Goal: Navigation & Orientation: Find specific page/section

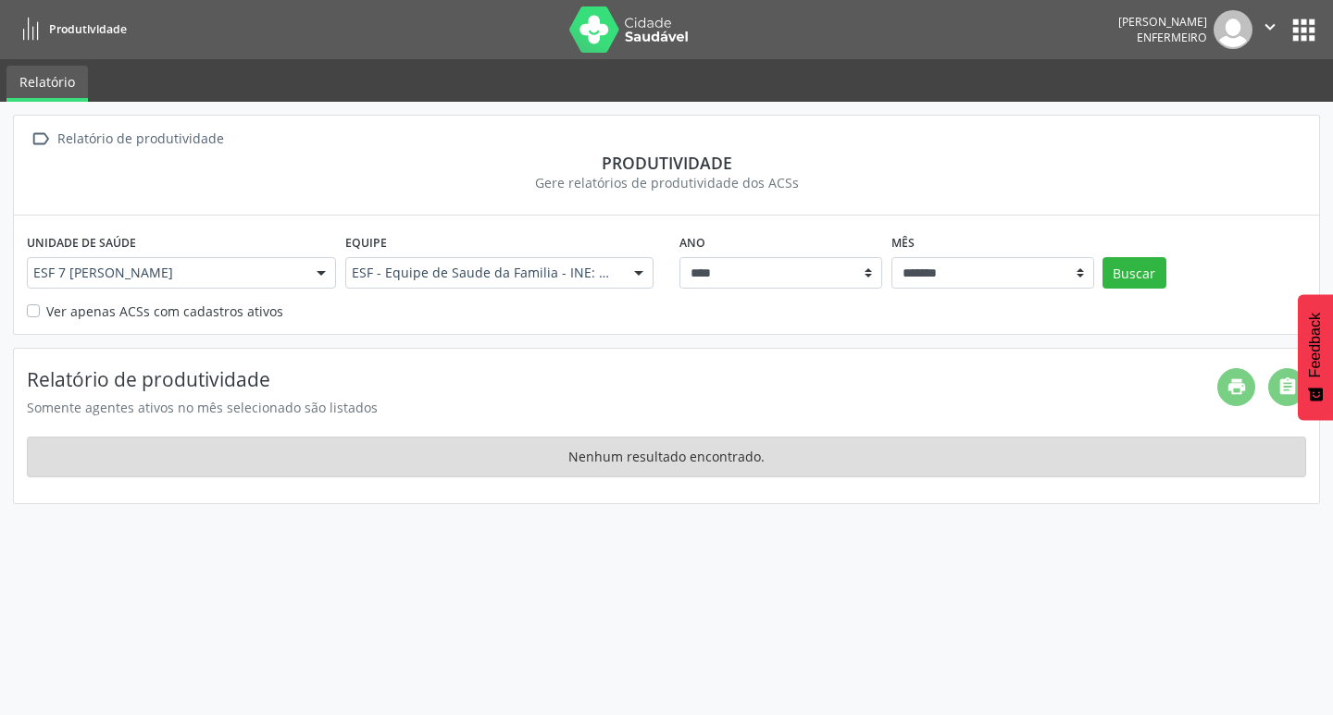
click at [1316, 37] on button "apps" at bounding box center [1304, 30] width 32 height 32
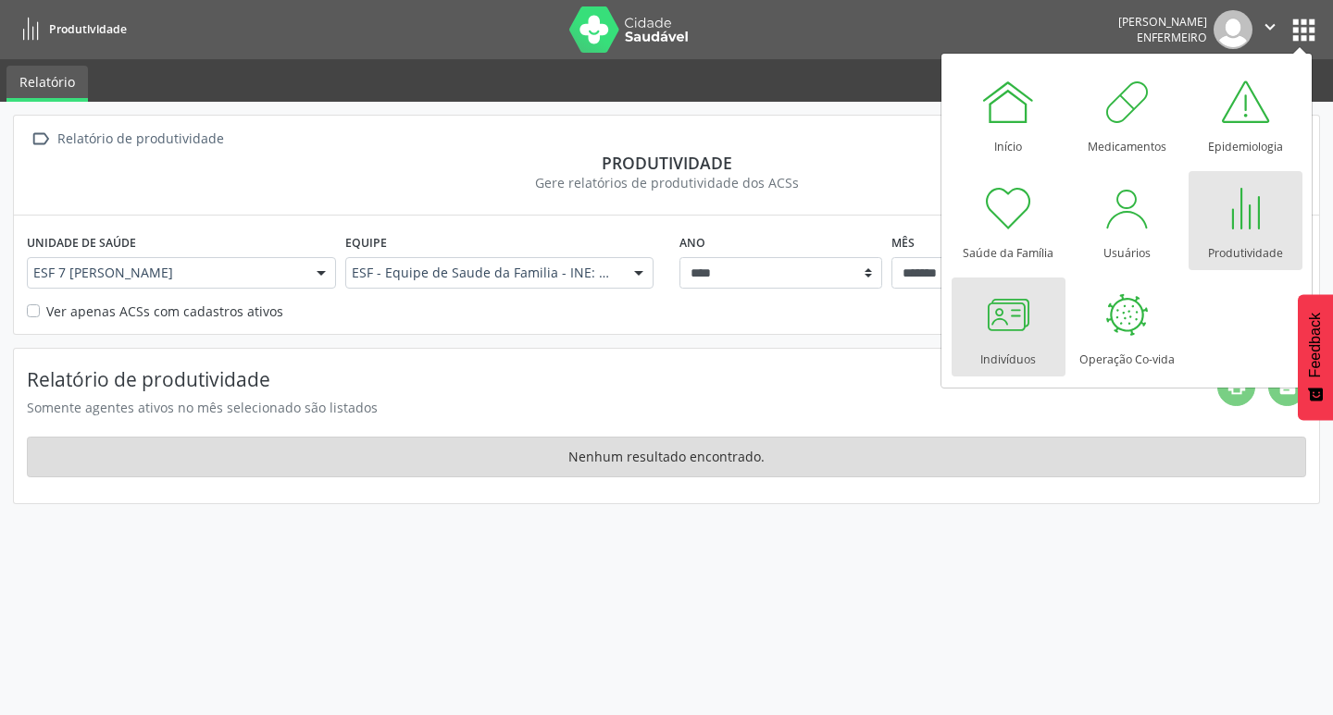
click at [990, 319] on div at bounding box center [1008, 315] width 56 height 56
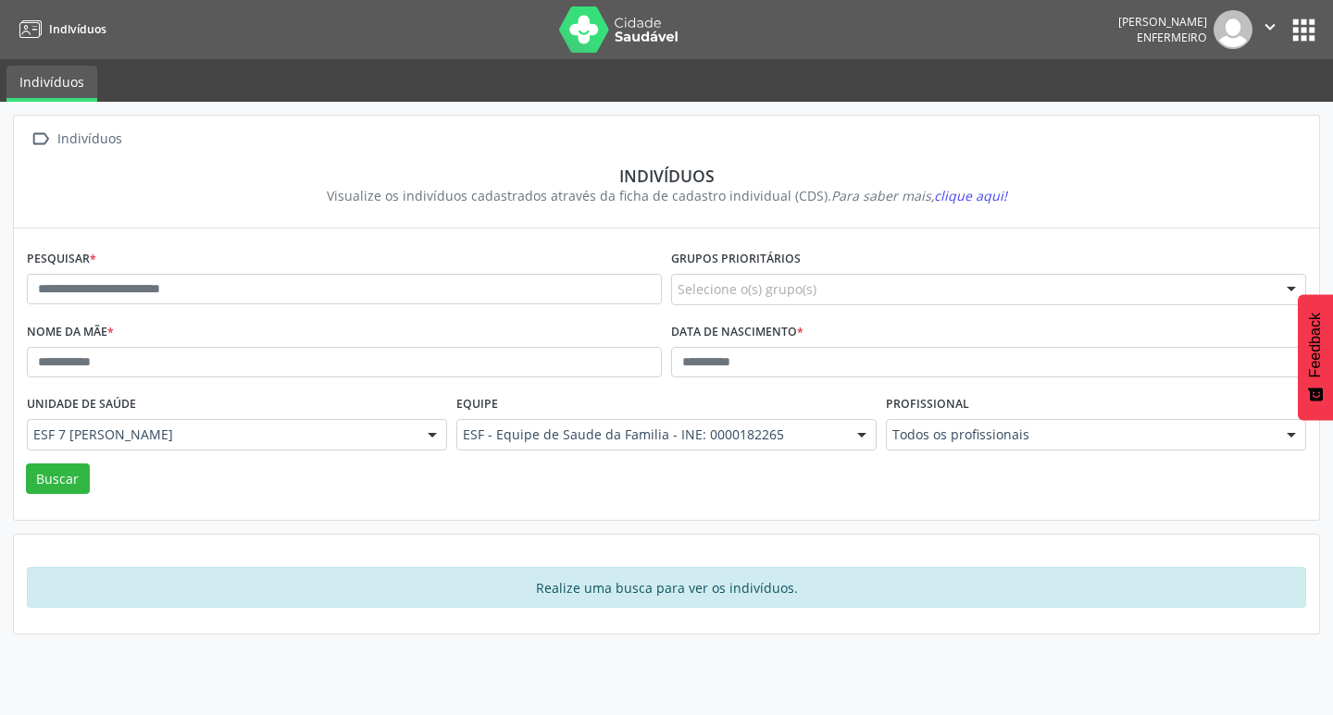
click at [1300, 17] on button "apps" at bounding box center [1304, 30] width 32 height 32
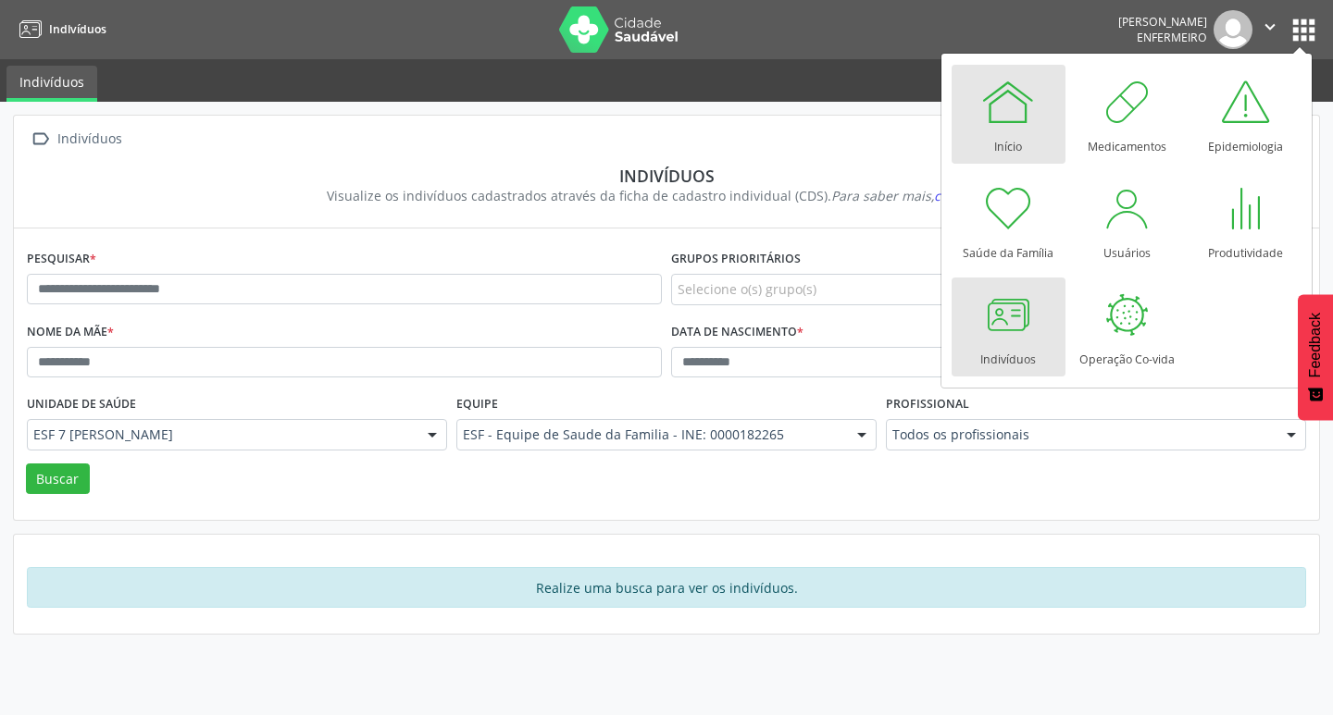
click at [1025, 121] on div at bounding box center [1008, 102] width 56 height 56
